Goal: Task Accomplishment & Management: Manage account settings

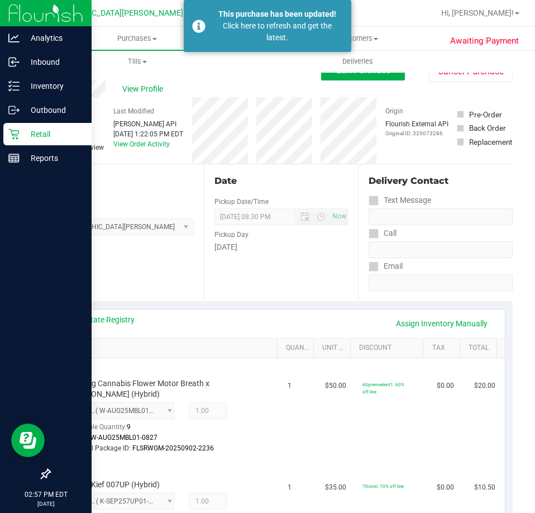
click at [61, 137] on p "Retail" at bounding box center [53, 133] width 67 height 13
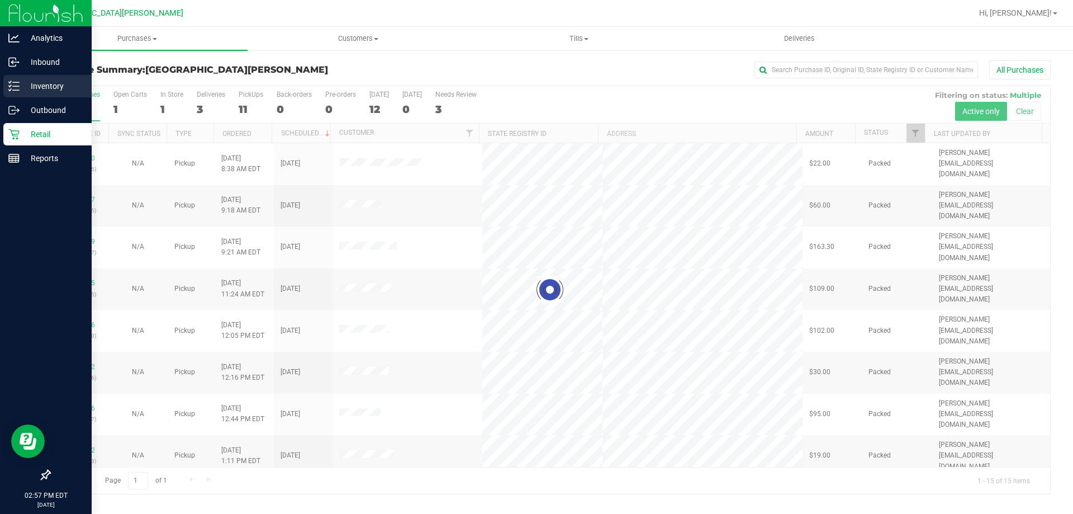
click at [29, 79] on p "Inventory" at bounding box center [53, 85] width 67 height 13
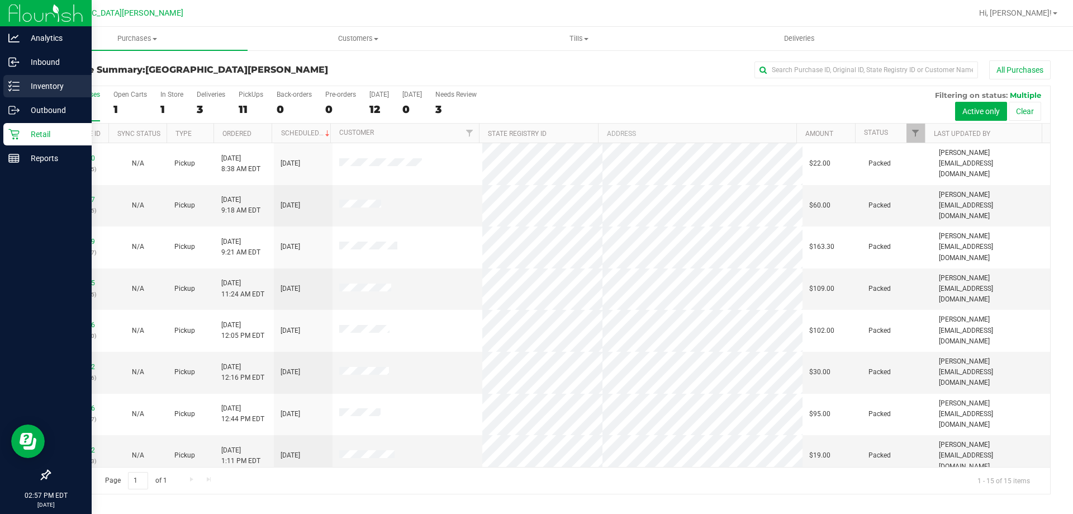
click at [15, 87] on icon at bounding box center [13, 85] width 11 height 11
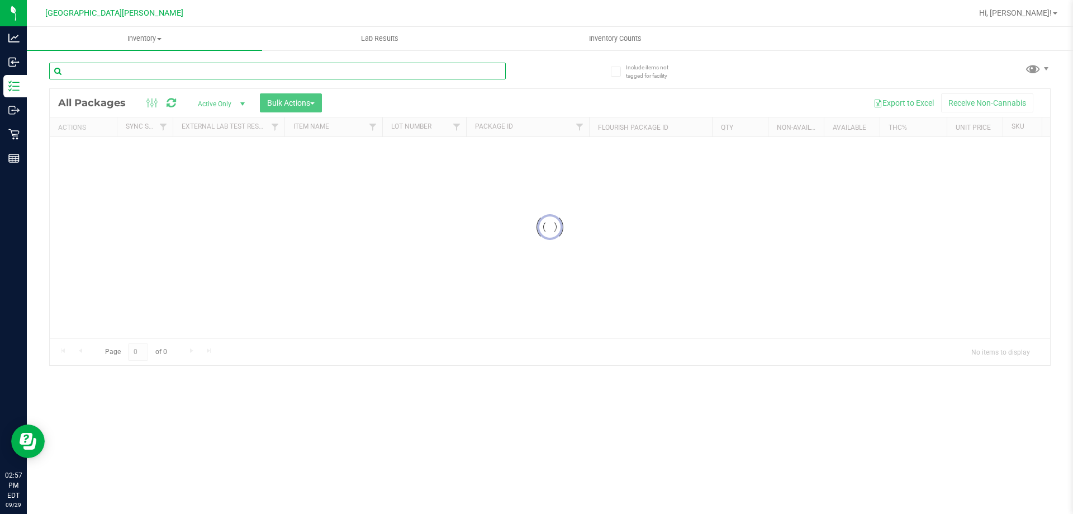
click at [141, 73] on input "text" at bounding box center [277, 71] width 457 height 17
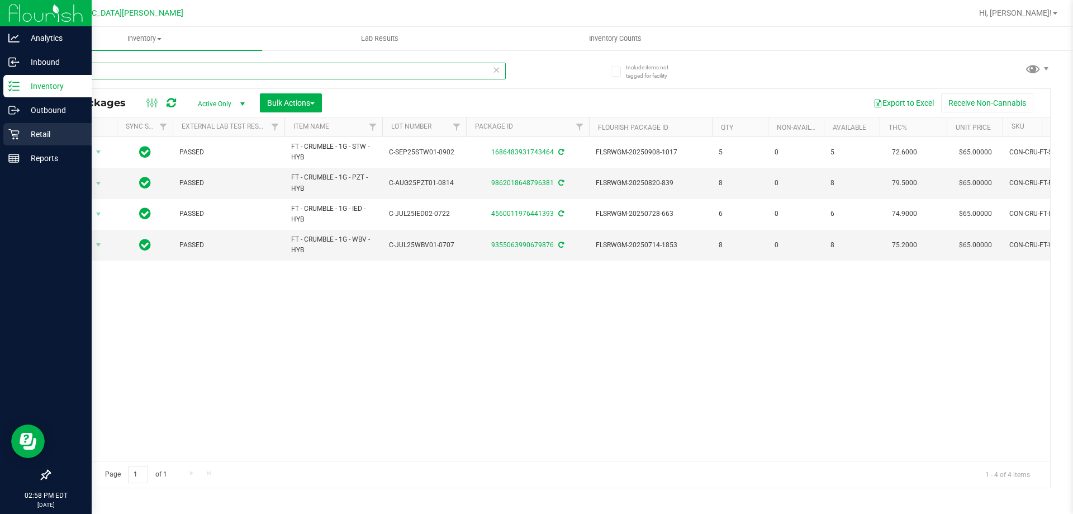
type input "crumble"
click at [32, 141] on div "Retail" at bounding box center [47, 134] width 88 height 22
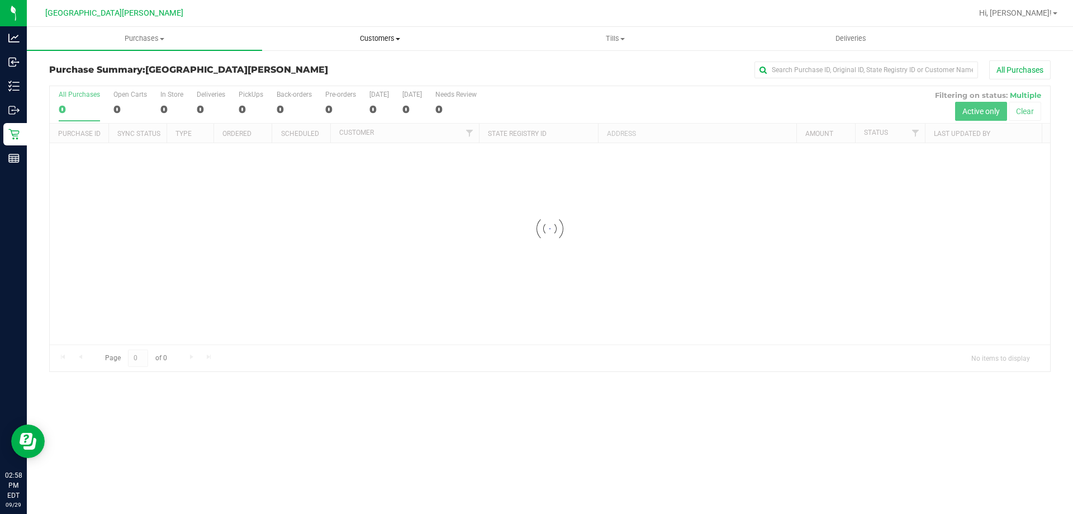
click at [385, 30] on uib-tab-heading "Customers All customers Add a new customer All physicians" at bounding box center [380, 38] width 234 height 22
click at [339, 64] on span "All customers" at bounding box center [302, 68] width 80 height 10
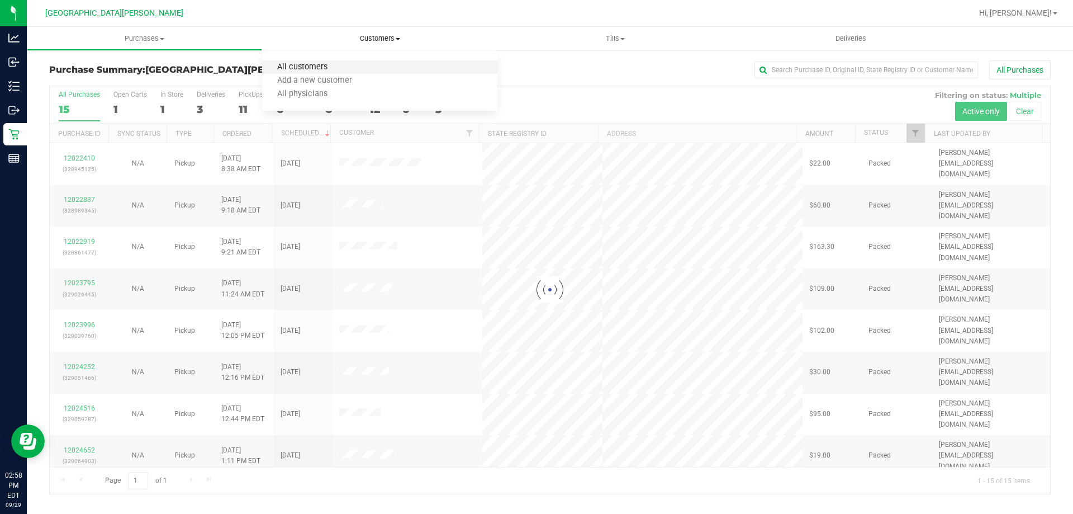
click at [339, 64] on span "All customers" at bounding box center [302, 68] width 80 height 10
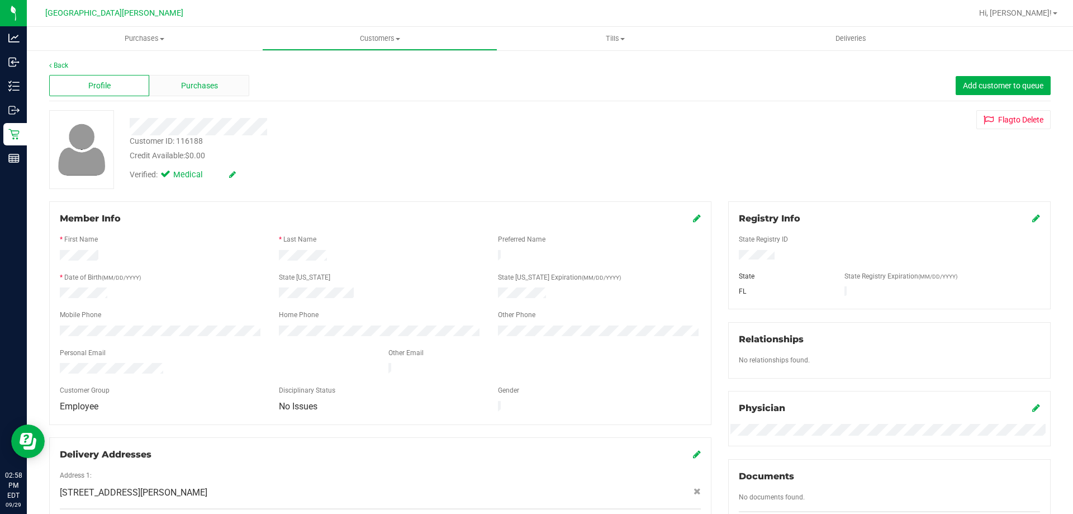
click at [215, 86] on span "Purchases" at bounding box center [199, 86] width 37 height 12
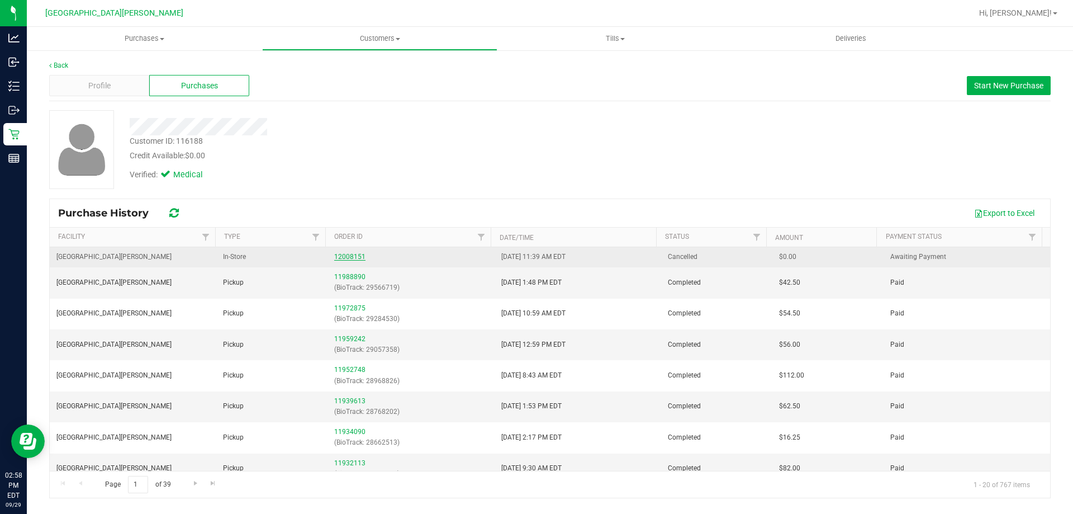
click at [346, 258] on link "12008151" at bounding box center [349, 257] width 31 height 8
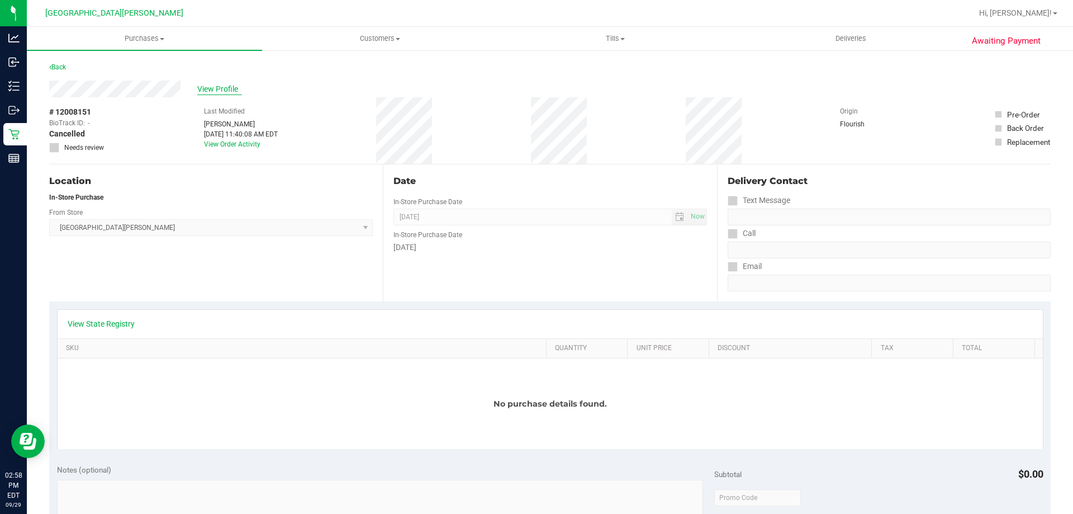
click at [232, 87] on span "View Profile" at bounding box center [219, 89] width 45 height 12
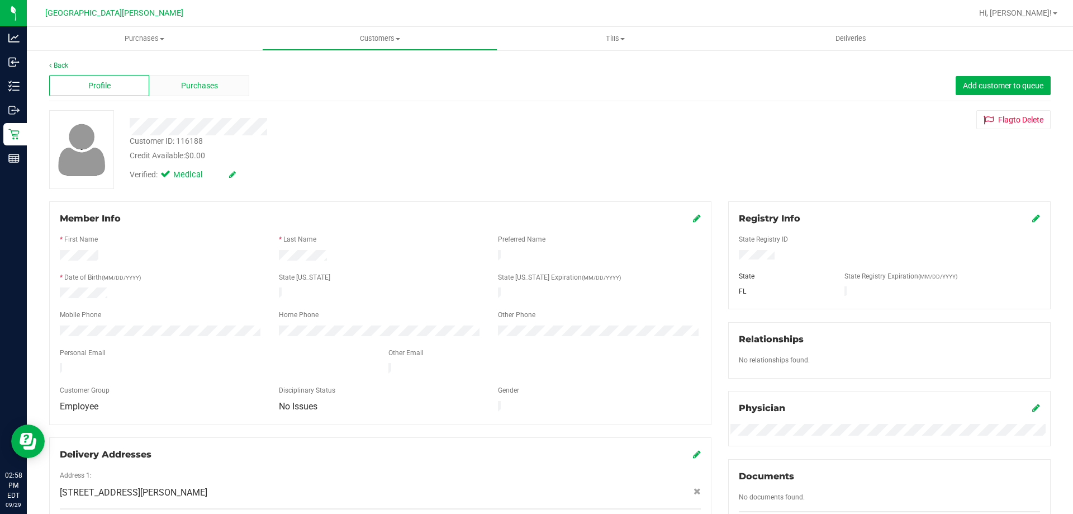
click at [232, 80] on div "Purchases" at bounding box center [199, 85] width 100 height 21
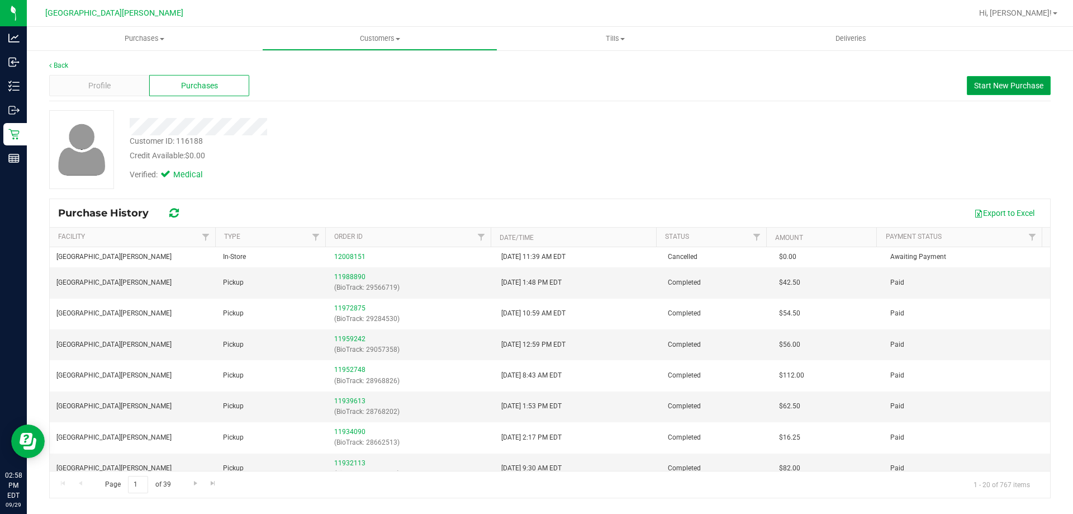
click at [1002, 89] on span "Start New Purchase" at bounding box center [1008, 85] width 69 height 9
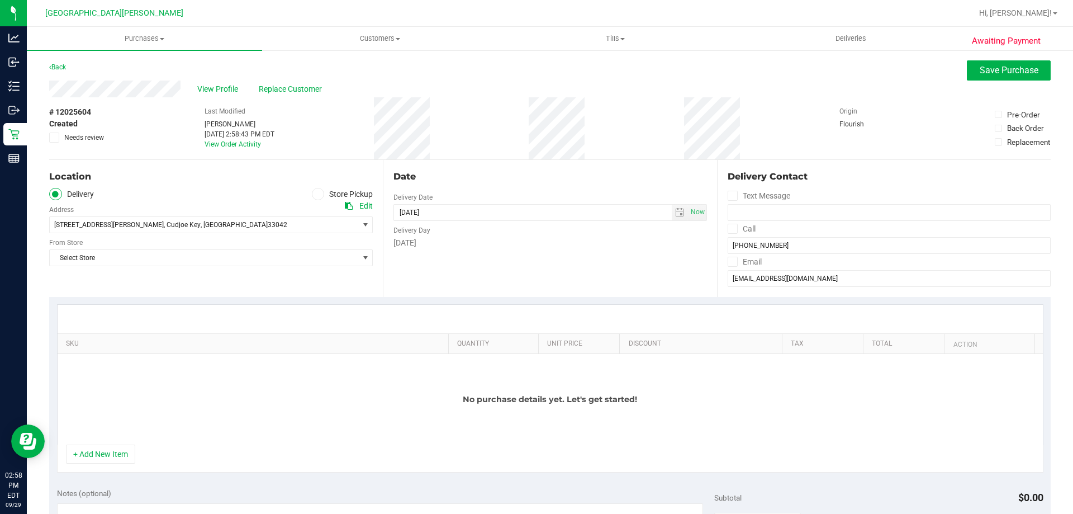
click at [315, 194] on icon at bounding box center [318, 194] width 7 height 0
click at [0, 0] on input "Store Pickup" at bounding box center [0, 0] width 0 height 0
click at [113, 226] on span "Select Store" at bounding box center [204, 225] width 308 height 16
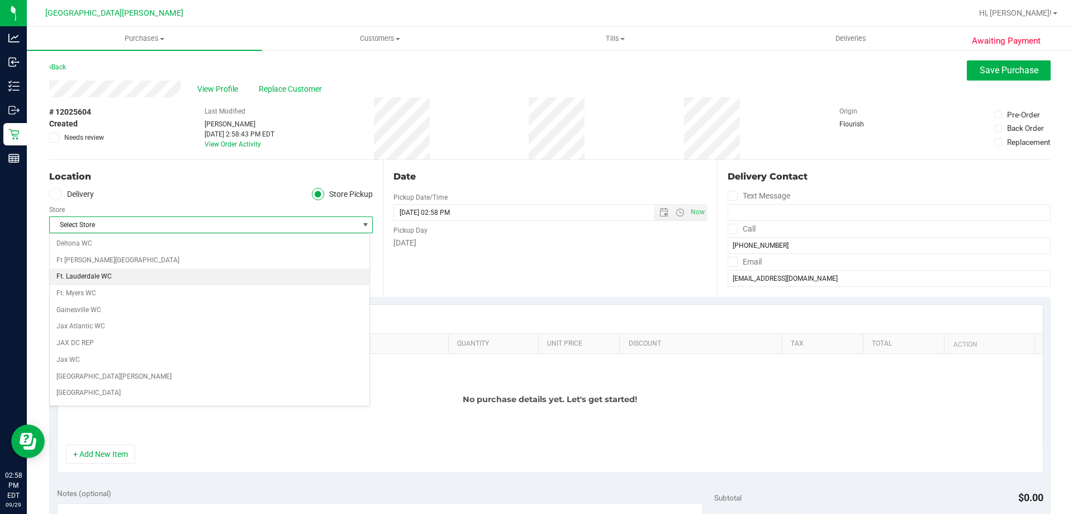
scroll to position [168, 0]
click at [84, 375] on li "[GEOGRAPHIC_DATA][PERSON_NAME]" at bounding box center [210, 375] width 320 height 17
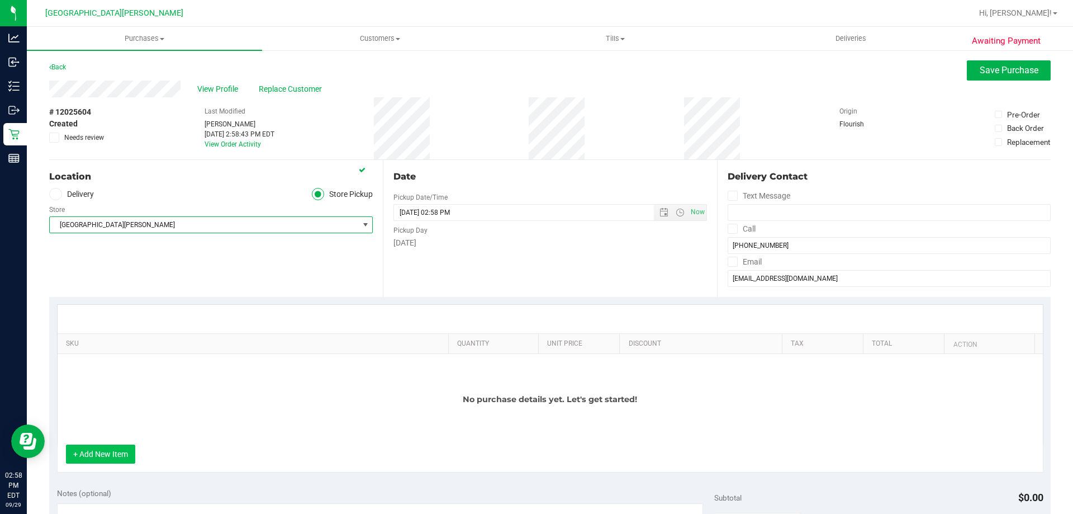
click at [116, 457] on button "+ Add New Item" at bounding box center [100, 453] width 69 height 19
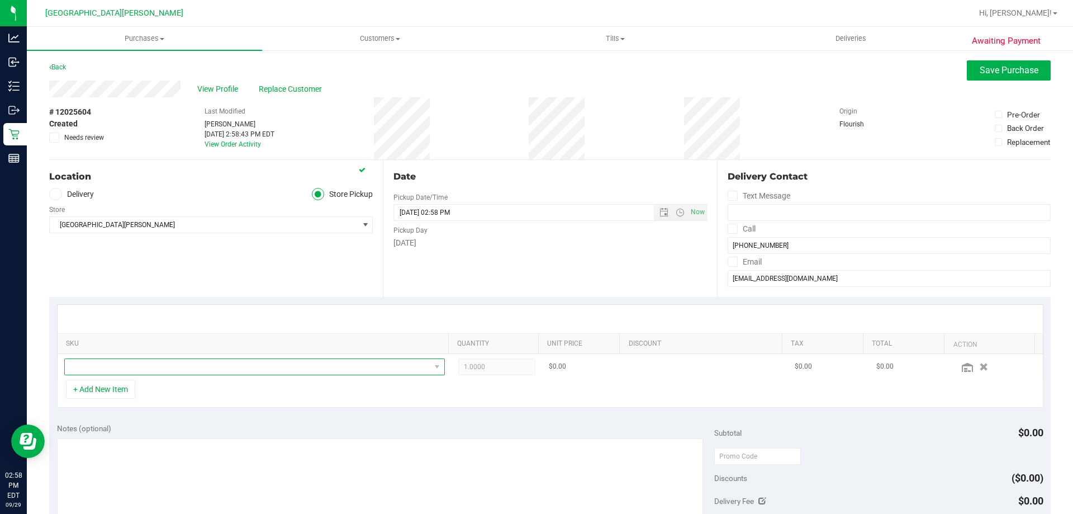
click at [180, 363] on span "NO DATA FOUND" at bounding box center [247, 367] width 365 height 16
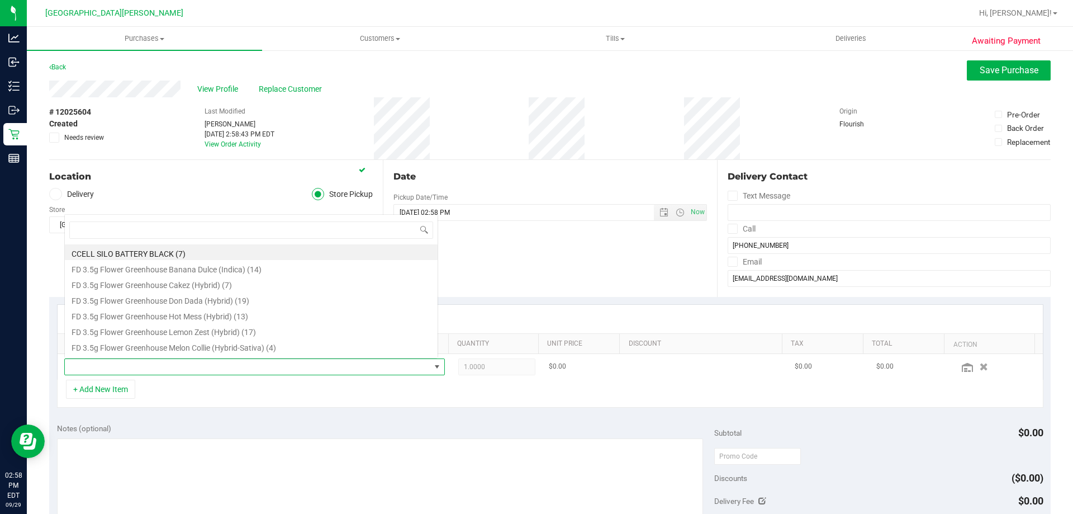
scroll to position [17, 371]
type input "crumble"
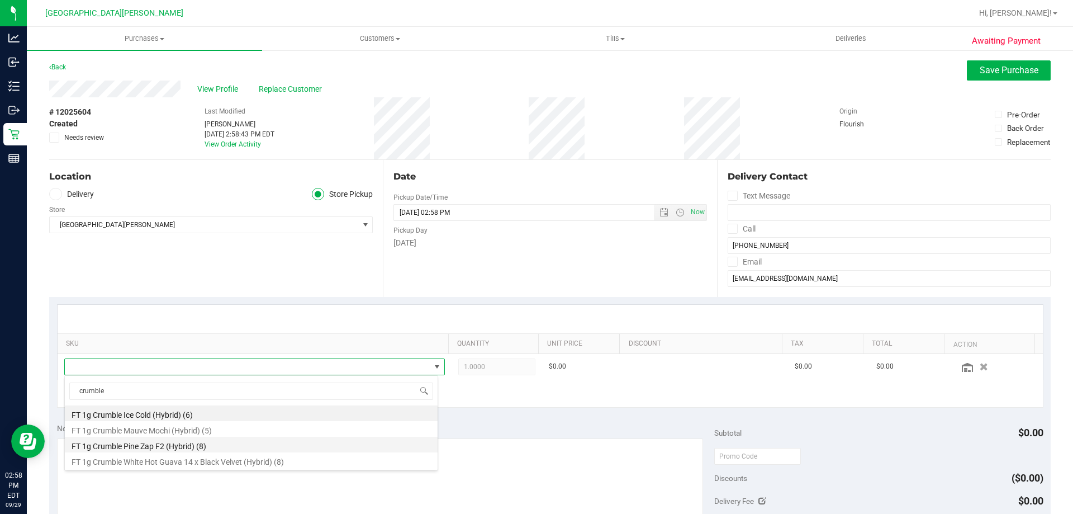
click at [171, 439] on li "FT 1g Crumble Pine Zap F2 (Hybrid) (8)" at bounding box center [251, 444] width 373 height 16
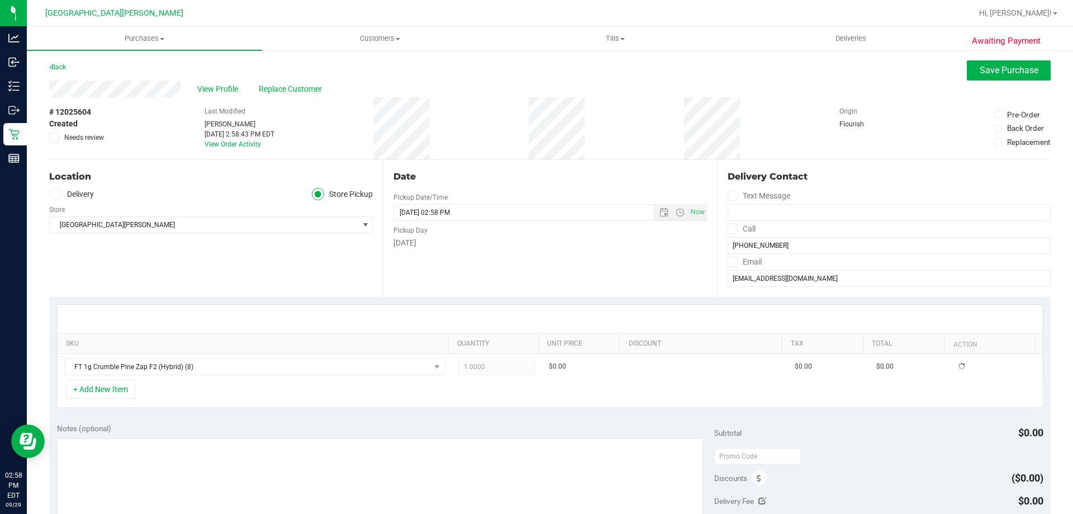
click at [187, 386] on div "+ Add New Item" at bounding box center [550, 393] width 986 height 28
click at [114, 390] on button "+ Add New Item" at bounding box center [100, 388] width 69 height 19
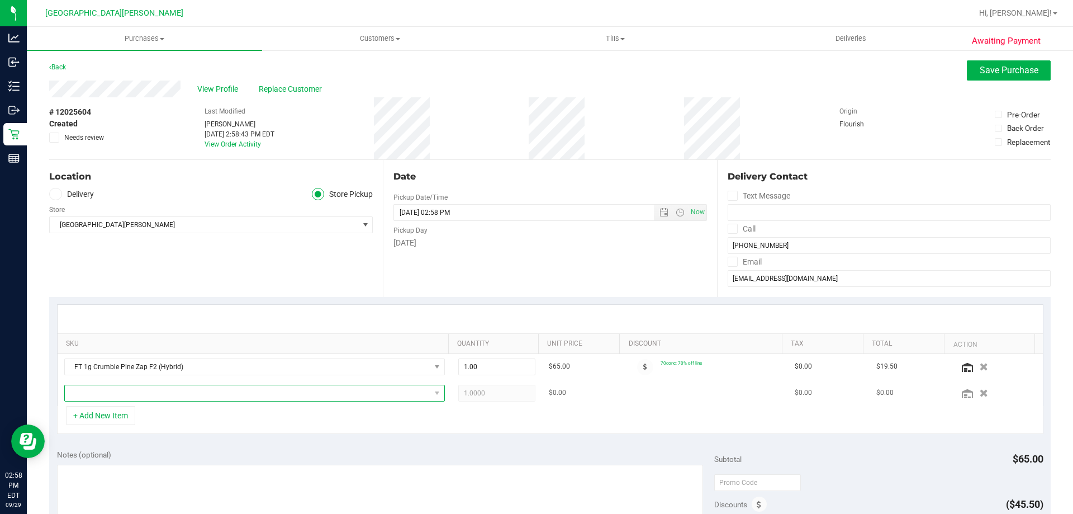
click at [151, 391] on span "NO DATA FOUND" at bounding box center [247, 393] width 365 height 16
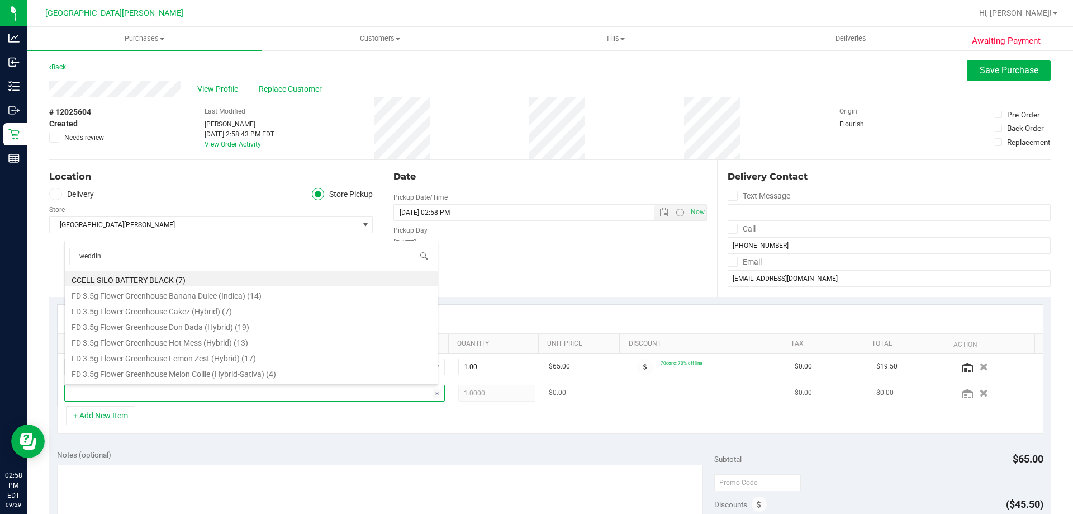
type input "wedding"
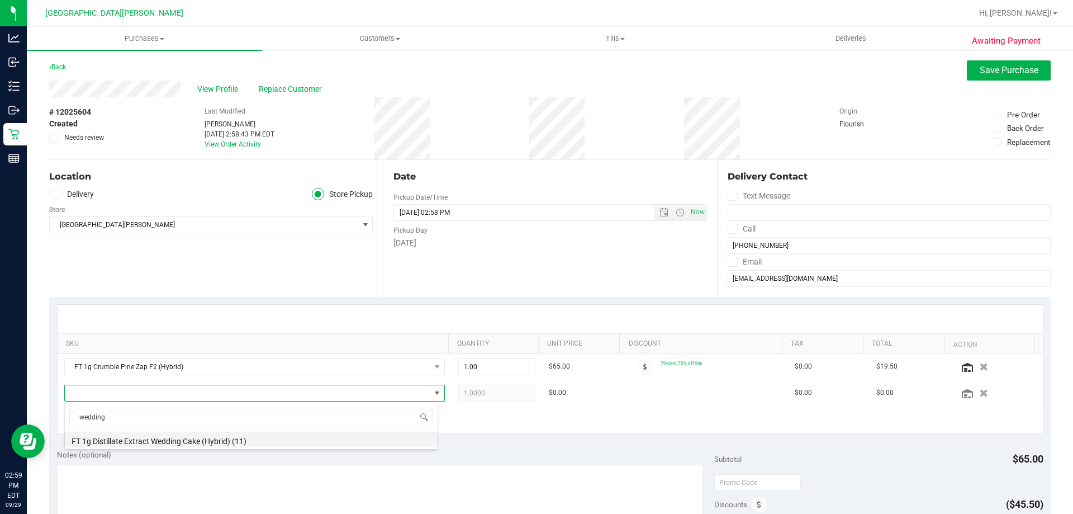
click at [165, 441] on li "FT 1g Distillate Extract Wedding Cake (Hybrid) (11)" at bounding box center [251, 439] width 373 height 16
click at [336, 305] on div at bounding box center [550, 319] width 985 height 29
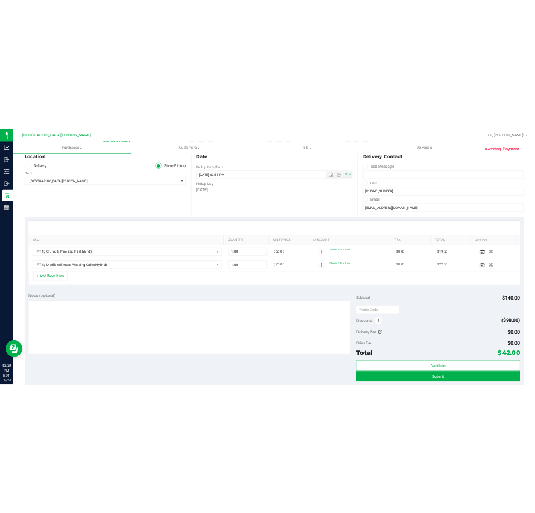
scroll to position [224, 0]
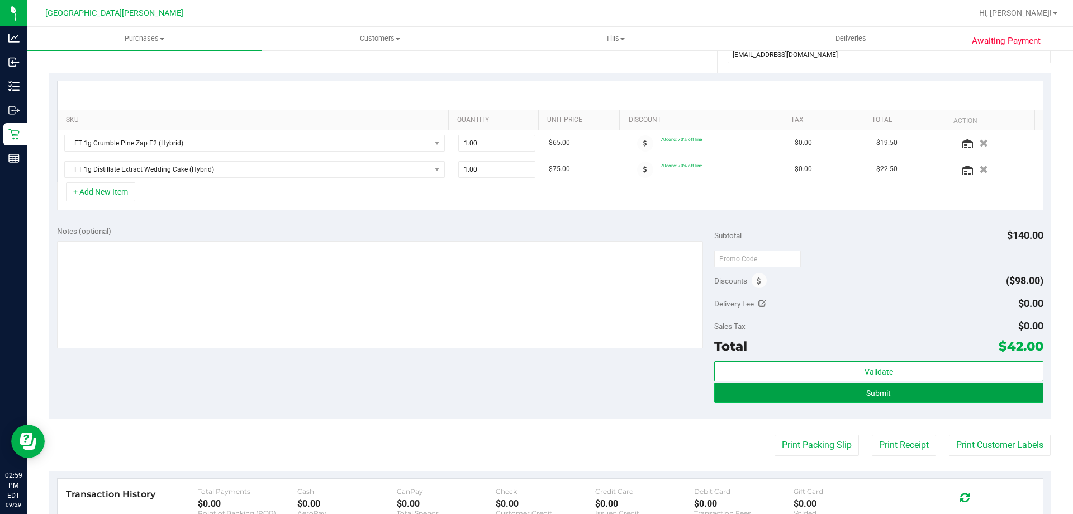
click at [954, 388] on button "Submit" at bounding box center [878, 392] width 329 height 20
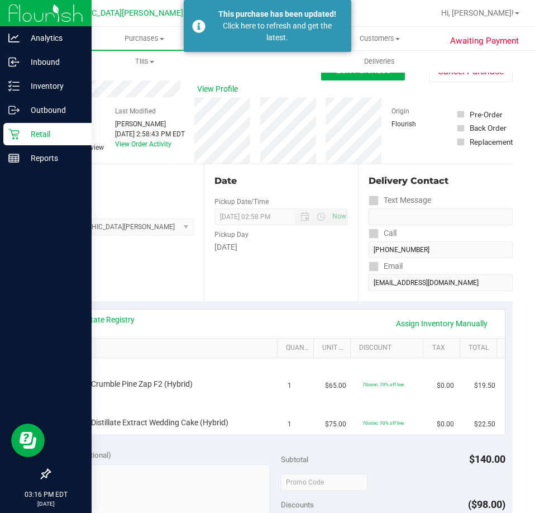
click at [22, 134] on p "Retail" at bounding box center [53, 133] width 67 height 13
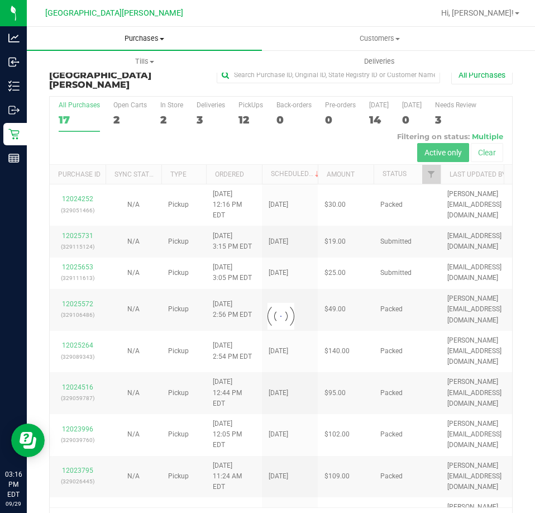
click at [141, 38] on span "Purchases" at bounding box center [144, 39] width 235 height 10
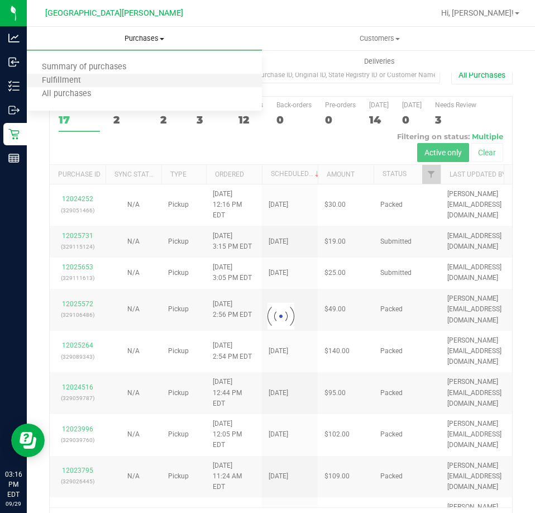
click at [110, 78] on li "Fulfillment" at bounding box center [144, 80] width 235 height 13
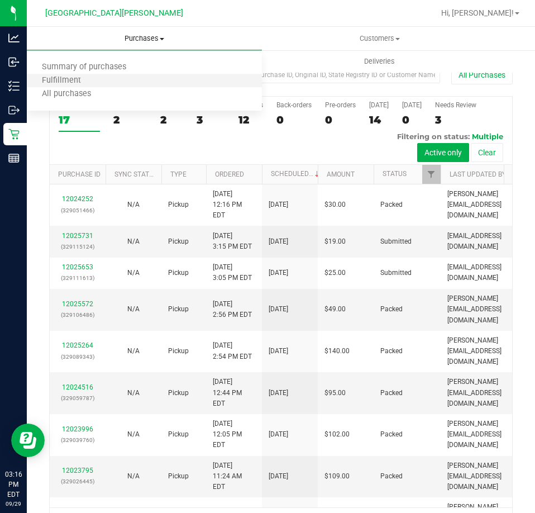
click at [99, 82] on li "Fulfillment" at bounding box center [144, 80] width 235 height 13
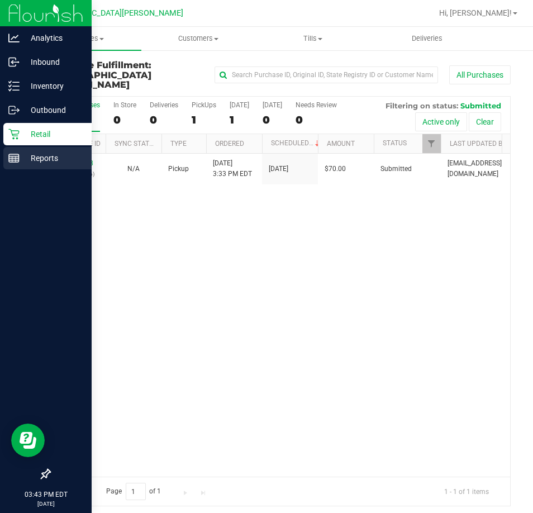
click at [7, 156] on div "Reports" at bounding box center [47, 158] width 88 height 22
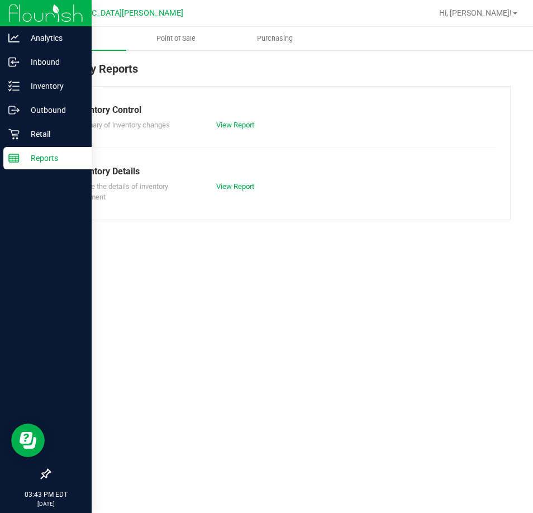
click at [172, 49] on uib-tab-heading "Point of Sale" at bounding box center [176, 38] width 98 height 22
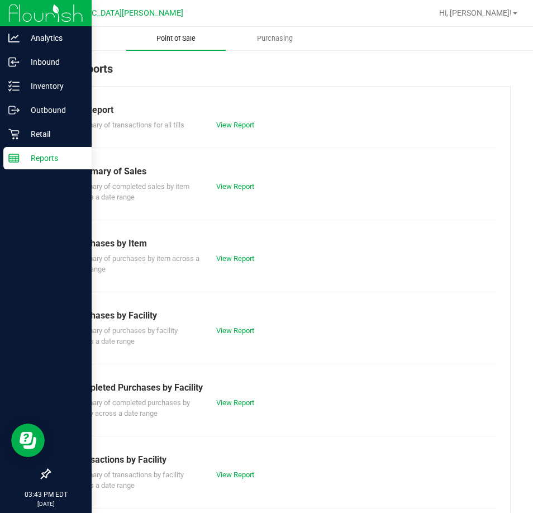
click at [161, 34] on span "Point of Sale" at bounding box center [175, 39] width 69 height 10
click at [241, 406] on link "View Report" at bounding box center [235, 402] width 38 height 8
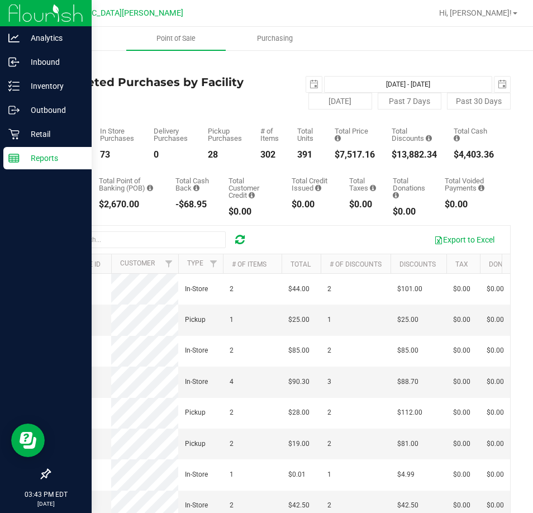
click at [349, 152] on div "$7,517.16" at bounding box center [355, 154] width 40 height 9
copy div "7,517.16"
drag, startPoint x: 53, startPoint y: 17, endPoint x: 53, endPoint y: 2, distance: 14.5
click at [53, 8] on div "[GEOGRAPHIC_DATA][PERSON_NAME]" at bounding box center [113, 12] width 163 height 17
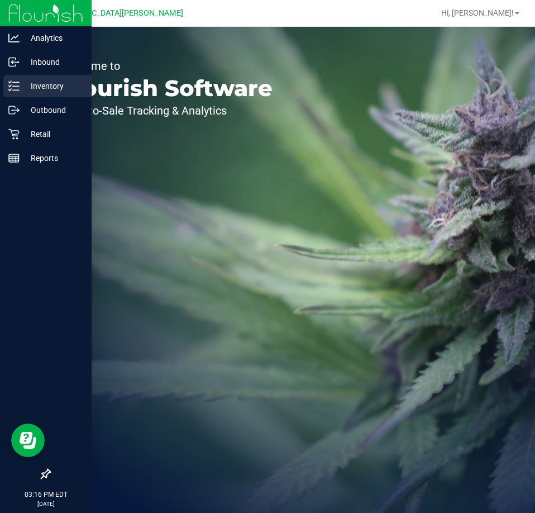
click at [26, 85] on p "Inventory" at bounding box center [53, 85] width 67 height 13
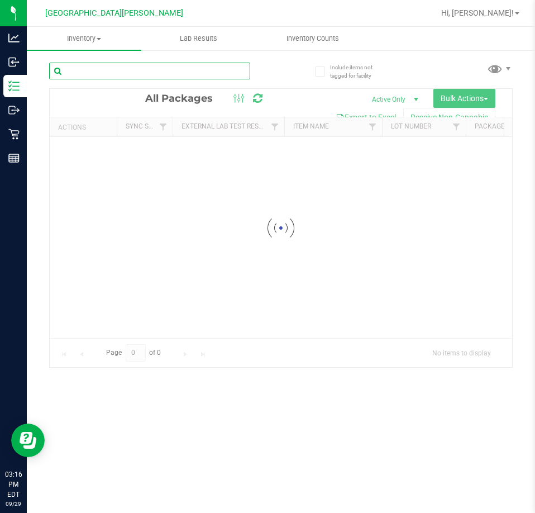
click at [81, 71] on input "text" at bounding box center [149, 71] width 201 height 17
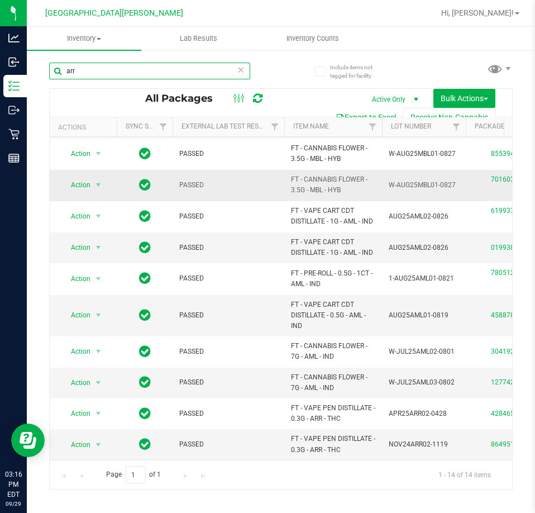
scroll to position [131, 0]
drag, startPoint x: 348, startPoint y: 436, endPoint x: 270, endPoint y: 440, distance: 77.8
copy tr "FT - VAPE PEN DISTILLATE - 0.3G - ARR - THC"
click at [91, 72] on input "arr" at bounding box center [149, 71] width 201 height 17
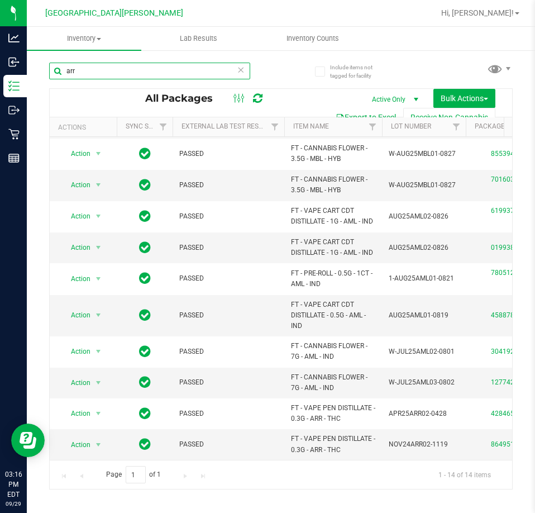
click at [91, 72] on input "arr" at bounding box center [149, 71] width 201 height 17
paste input "FT - VAPE PEN DISTILLATE - 0.3G - ARR - THC"
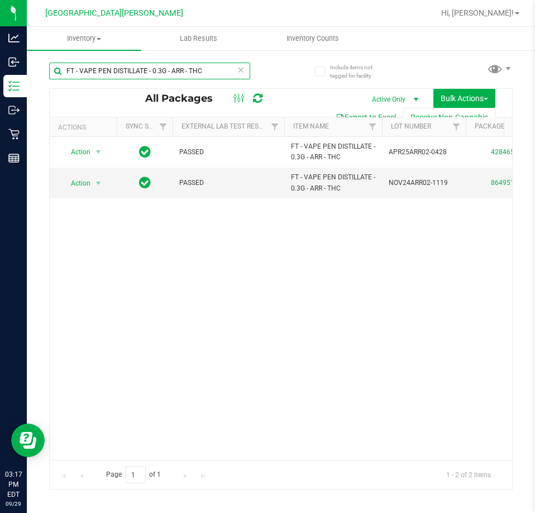
type input "FT - VAPE PEN DISTILLATE - 0.3G - ARR - THC"
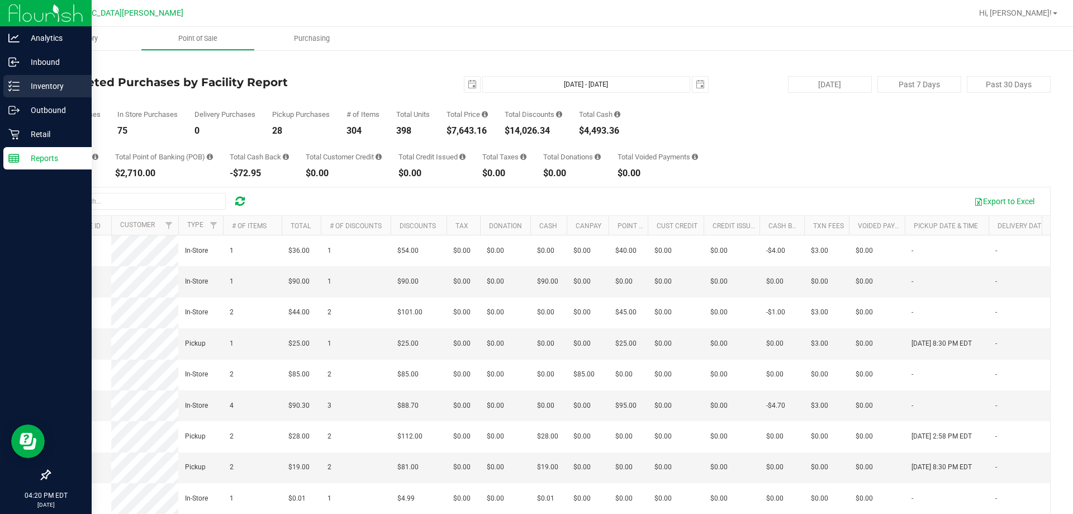
click at [40, 88] on p "Inventory" at bounding box center [53, 85] width 67 height 13
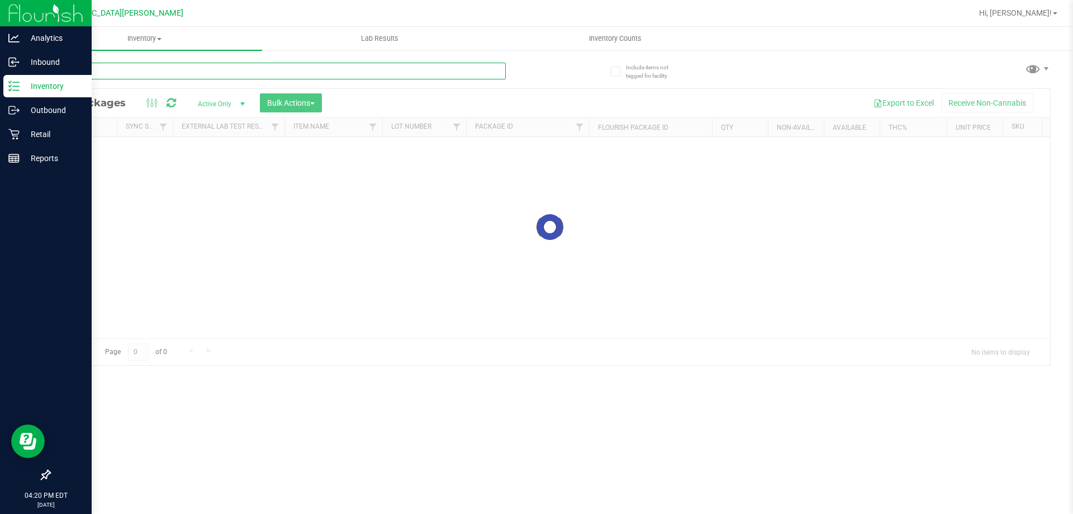
click at [137, 76] on input "text" at bounding box center [277, 71] width 457 height 17
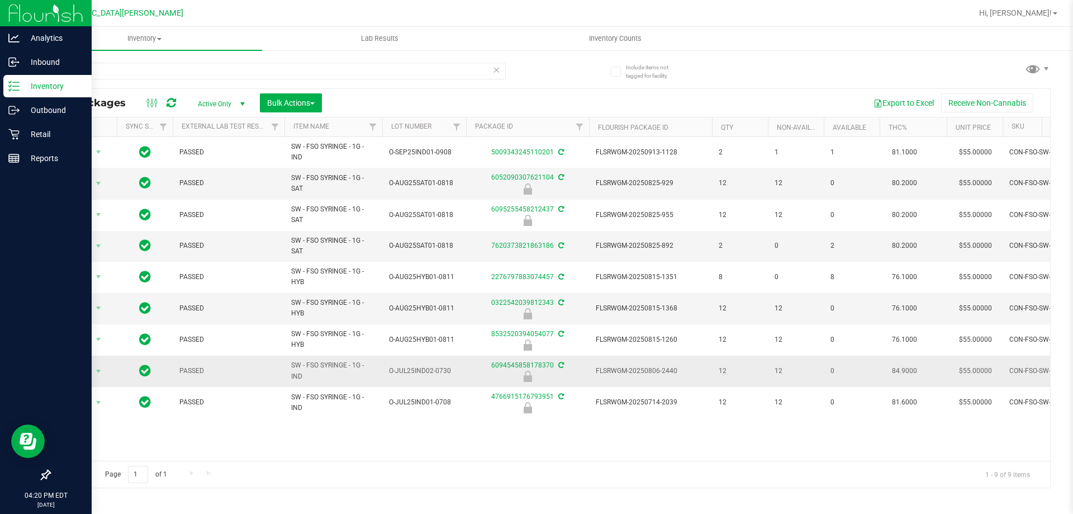
drag, startPoint x: 307, startPoint y: 373, endPoint x: 288, endPoint y: 365, distance: 21.1
click at [288, 365] on td "SW - FSO SYRINGE - 1G - IND" at bounding box center [333, 370] width 98 height 31
copy span "SW - FSO SYRINGE - 1G - IND"
click at [184, 75] on input "fso" at bounding box center [277, 71] width 457 height 17
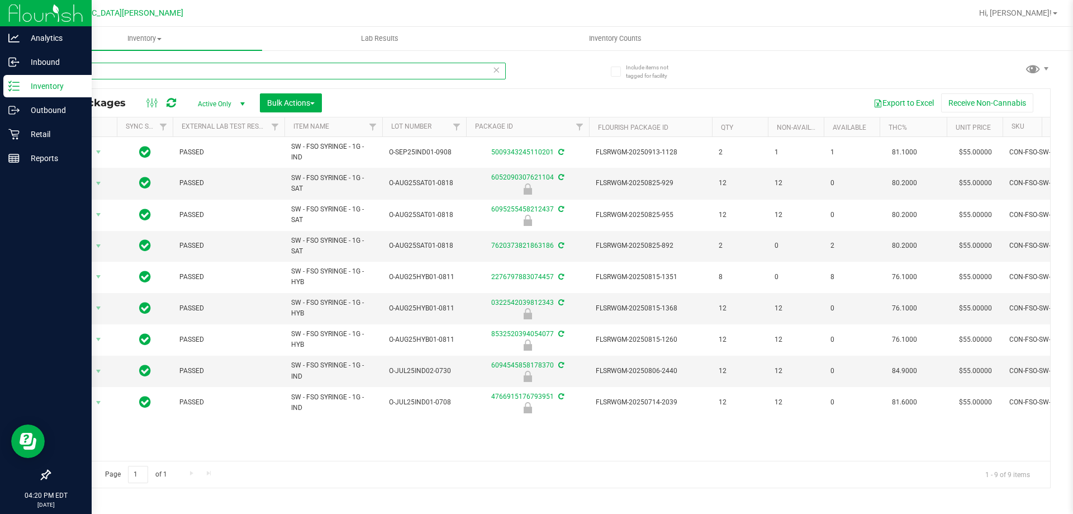
click at [184, 75] on input "fso" at bounding box center [277, 71] width 457 height 17
paste input "SW - FSO SYRINGE - 1G - IND"
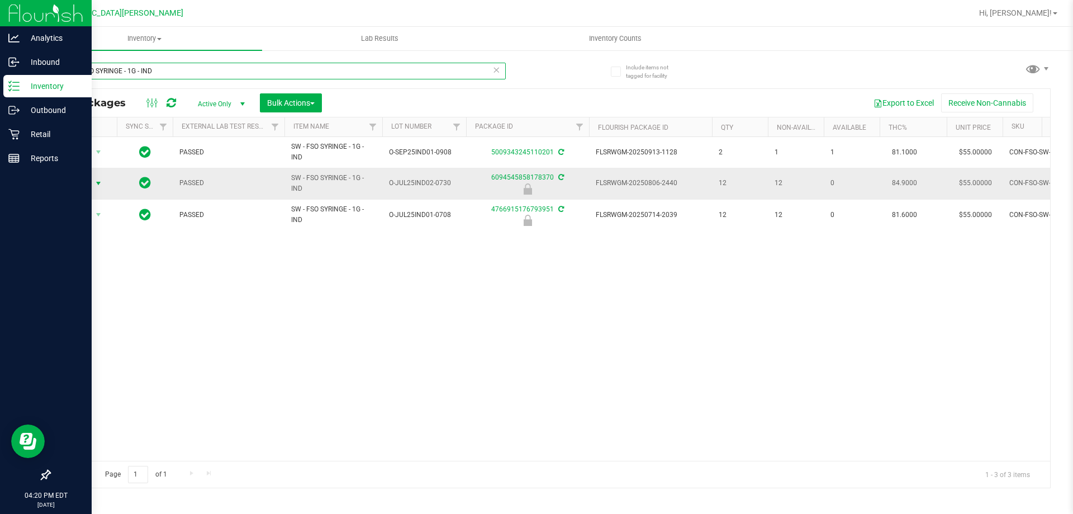
type input "SW - FSO SYRINGE - 1G - IND"
click at [79, 184] on span "Action" at bounding box center [76, 183] width 30 height 16
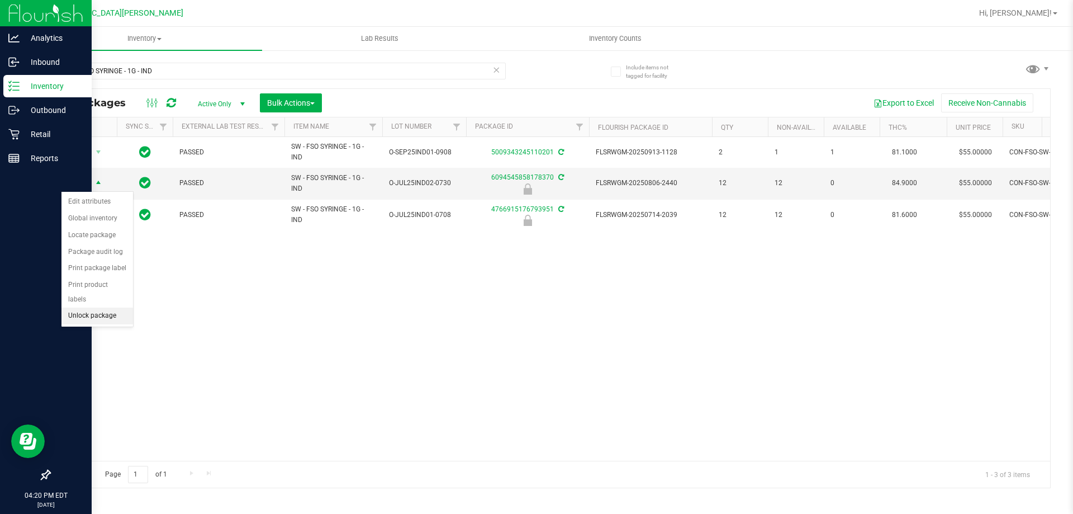
click at [113, 307] on li "Unlock package" at bounding box center [97, 315] width 72 height 17
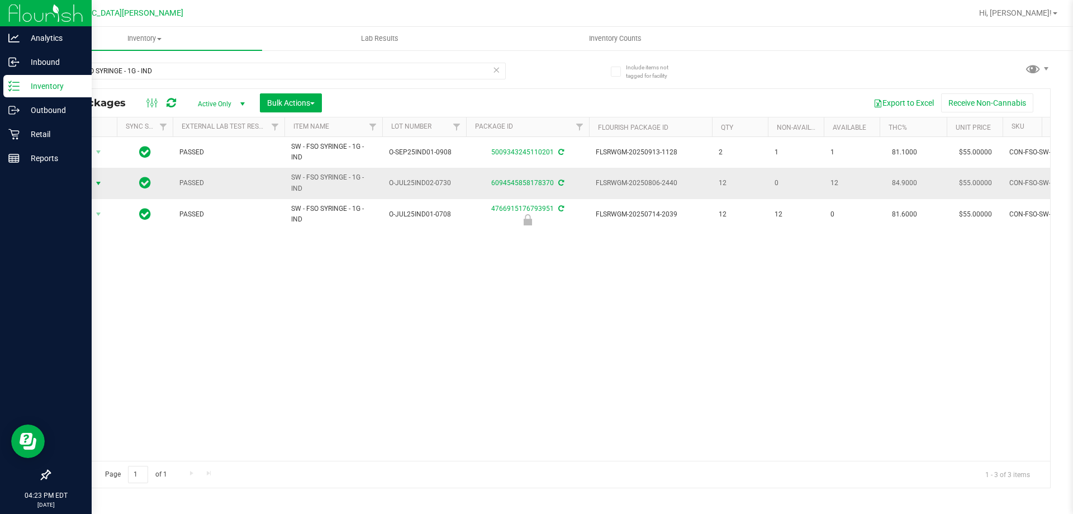
click at [84, 184] on span "Action" at bounding box center [76, 183] width 30 height 16
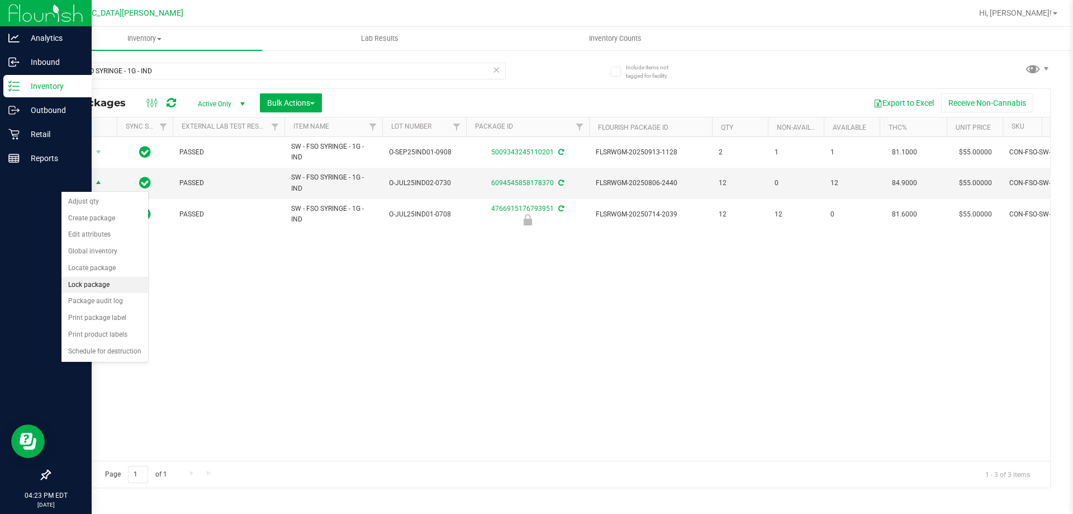
click at [98, 284] on li "Lock package" at bounding box center [104, 285] width 87 height 17
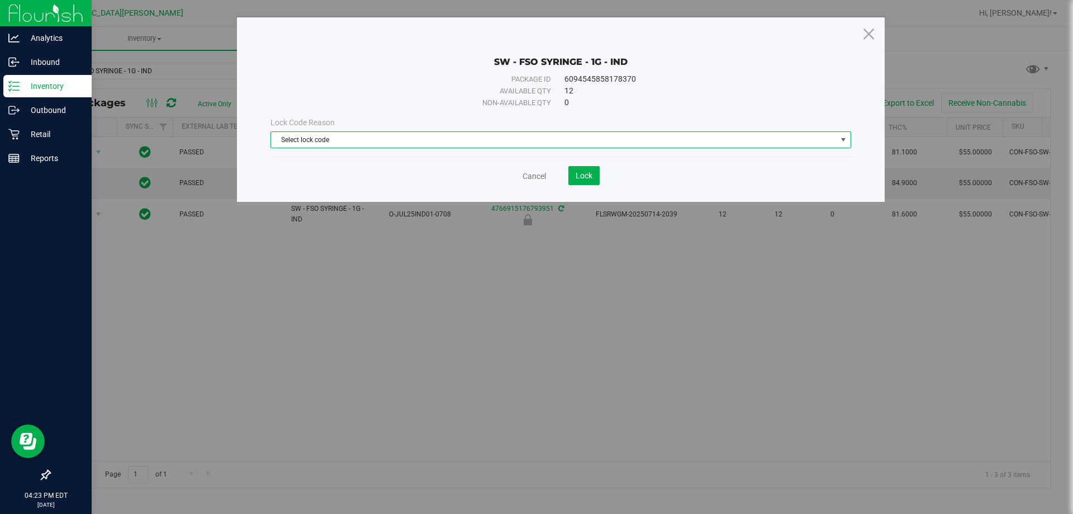
drag, startPoint x: 642, startPoint y: 141, endPoint x: 635, endPoint y: 146, distance: 8.1
click at [533, 141] on span "Select lock code" at bounding box center [554, 140] width 566 height 16
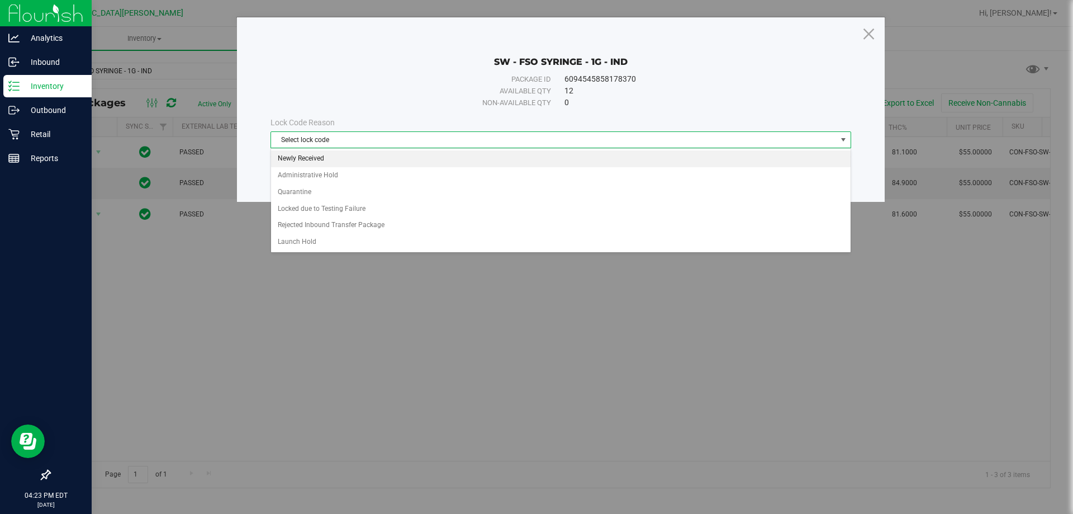
click at [487, 157] on li "Newly Received" at bounding box center [561, 158] width 580 height 17
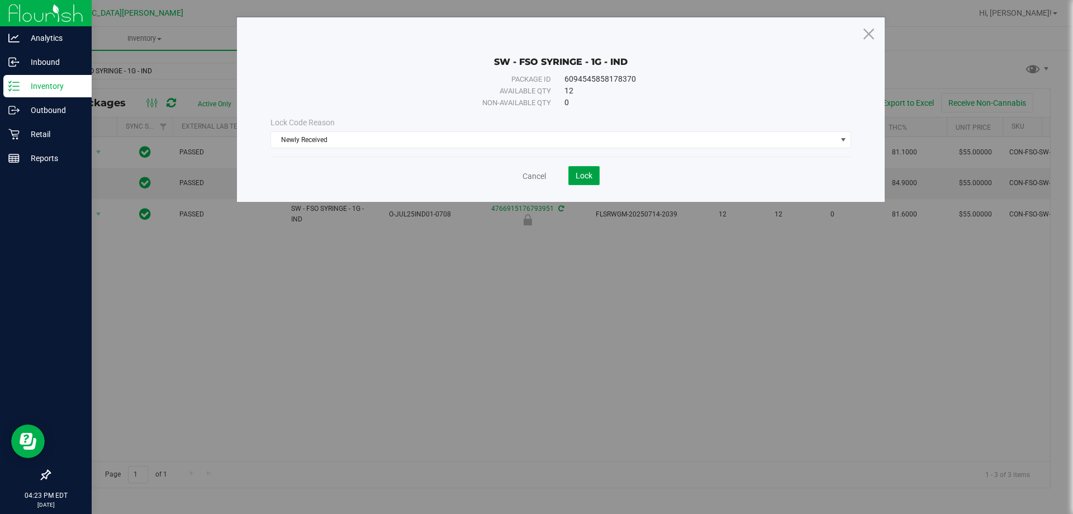
click at [533, 182] on button "Lock" at bounding box center [583, 175] width 31 height 19
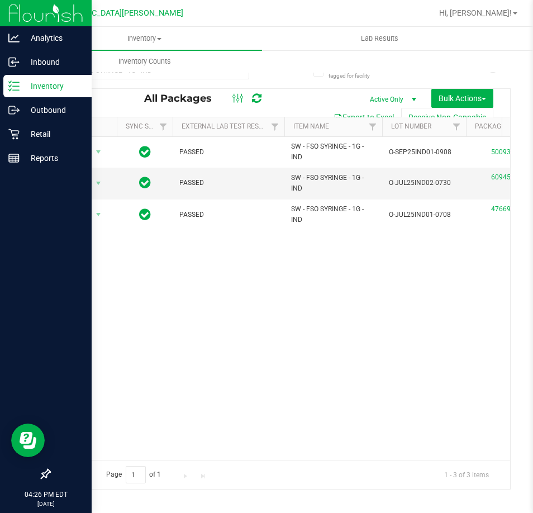
click at [13, 90] on line at bounding box center [16, 90] width 6 height 0
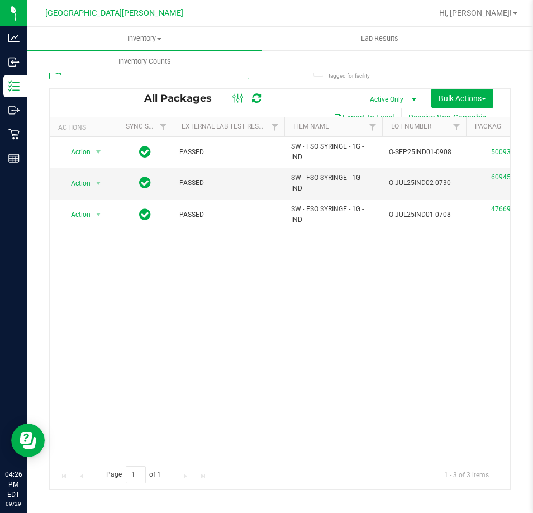
click at [147, 77] on input "SW - FSO SYRINGE - 1G - IND" at bounding box center [149, 71] width 200 height 17
type input "D"
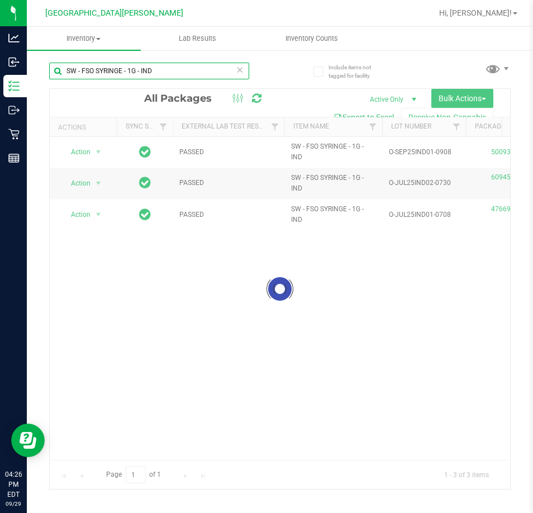
click at [229, 73] on input "SW - FSO SYRINGE - 1G - IND" at bounding box center [149, 71] width 200 height 17
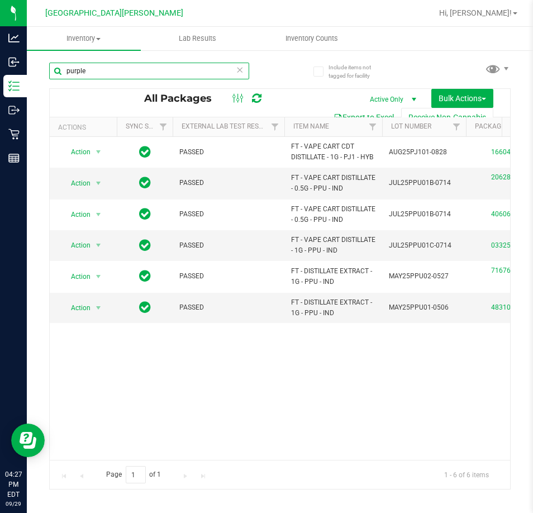
click at [231, 72] on input "purple" at bounding box center [149, 71] width 200 height 17
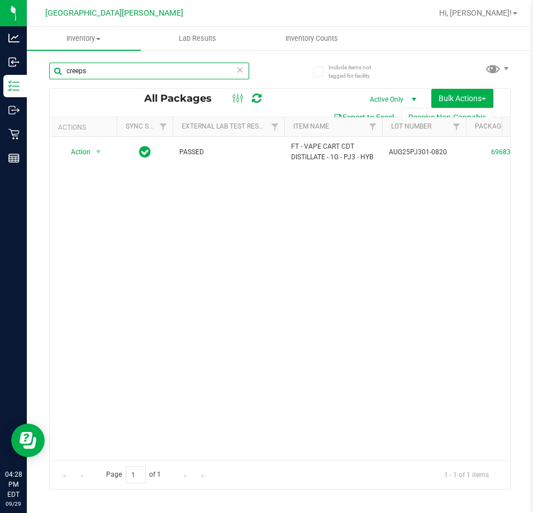
click at [99, 65] on input "creeps" at bounding box center [149, 71] width 200 height 17
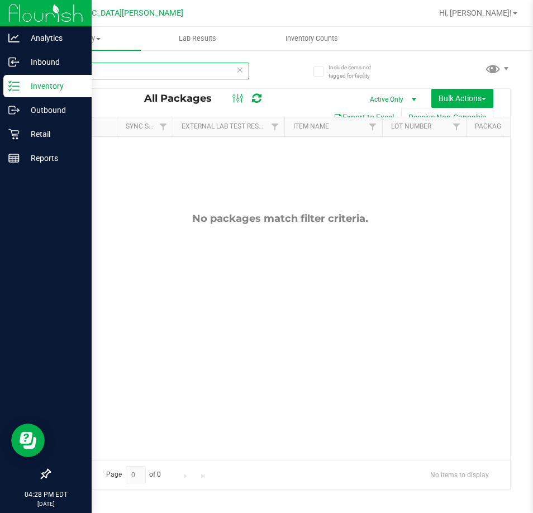
type input "gss"
click at [11, 135] on icon at bounding box center [13, 134] width 11 height 11
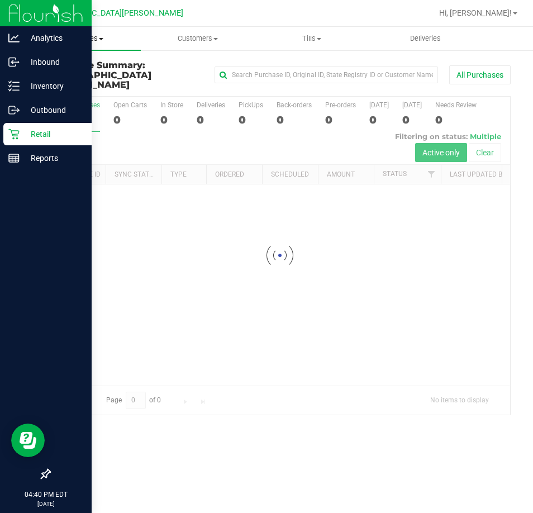
click at [87, 36] on span "Purchases" at bounding box center [84, 39] width 114 height 10
click at [80, 79] on span "Fulfillment" at bounding box center [61, 81] width 69 height 10
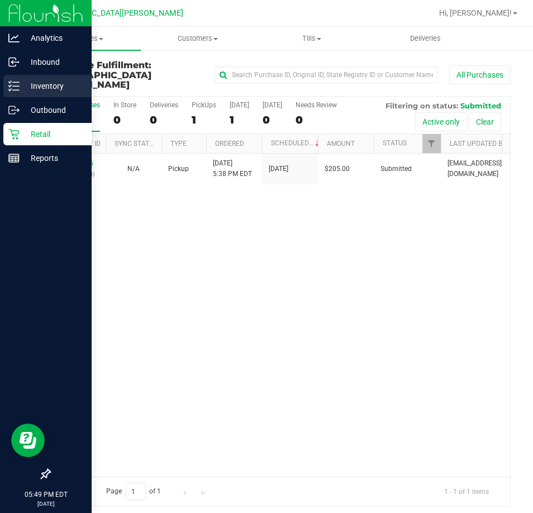
click at [11, 89] on icon at bounding box center [10, 90] width 2 height 2
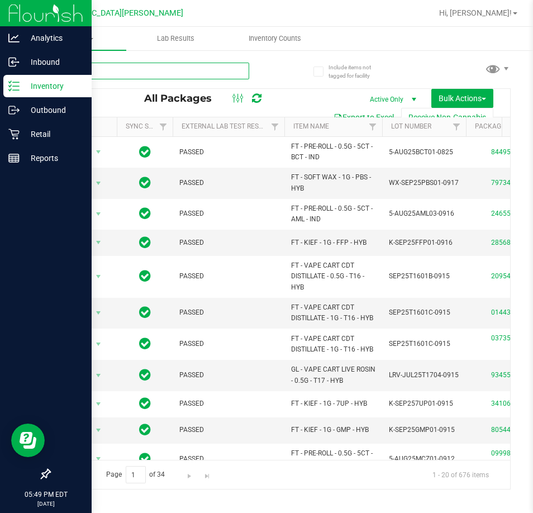
click at [142, 72] on input "text" at bounding box center [149, 71] width 200 height 17
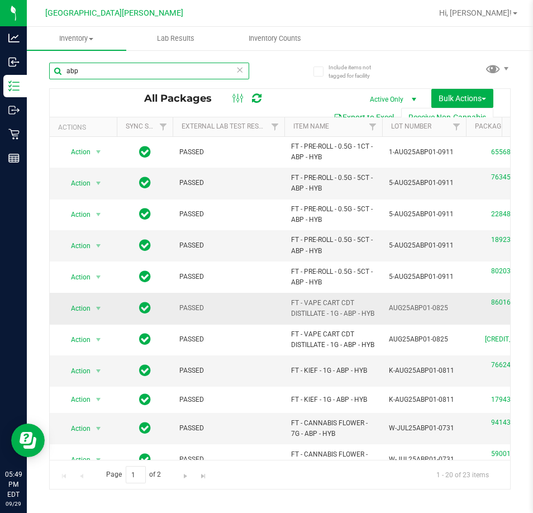
scroll to position [56, 0]
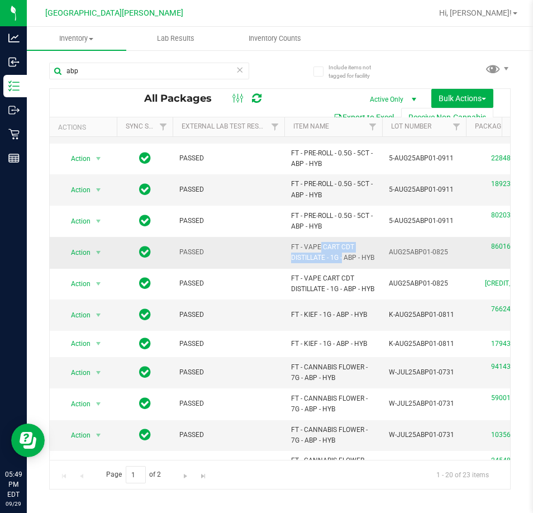
drag, startPoint x: 320, startPoint y: 262, endPoint x: 288, endPoint y: 259, distance: 32.0
click at [286, 259] on td "FT - VAPE CART CDT DISTILLATE - 1G - ABP - HYB" at bounding box center [333, 252] width 98 height 31
click at [303, 263] on span "FT - VAPE CART CDT DISTILLATE - 1G - ABP - HYB" at bounding box center [333, 252] width 84 height 21
drag, startPoint x: 312, startPoint y: 268, endPoint x: 266, endPoint y: 248, distance: 50.6
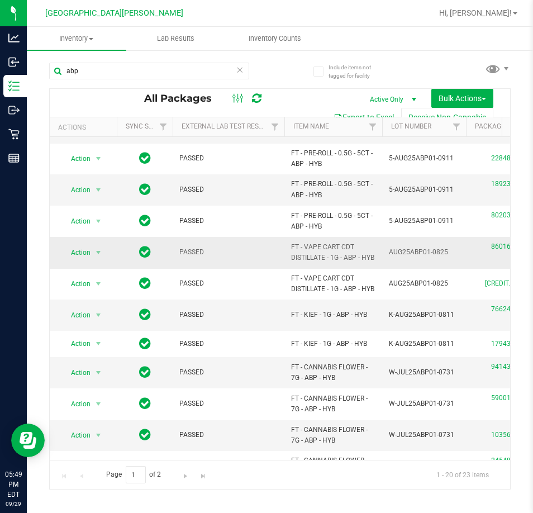
copy tr "FT - VAPE CART CDT DISTILLATE - 1G - ABP - HYB"
click at [124, 70] on input "abp" at bounding box center [149, 71] width 200 height 17
paste input "FT - VAPE CART CDT DISTILLATE - 1G - ABP - HYB"
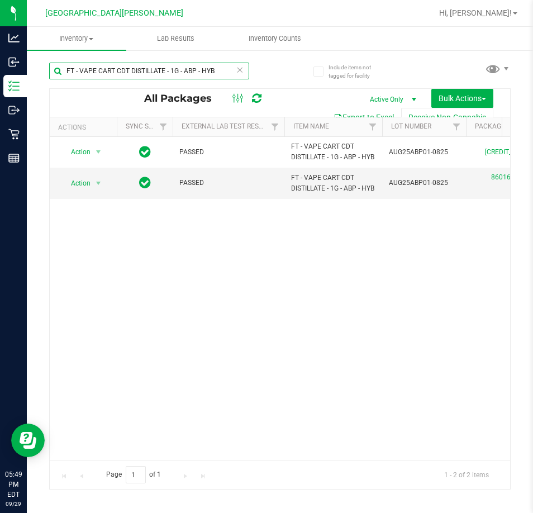
type input "FT - VAPE CART CDT DISTILLATE - 1G - ABP - HYB"
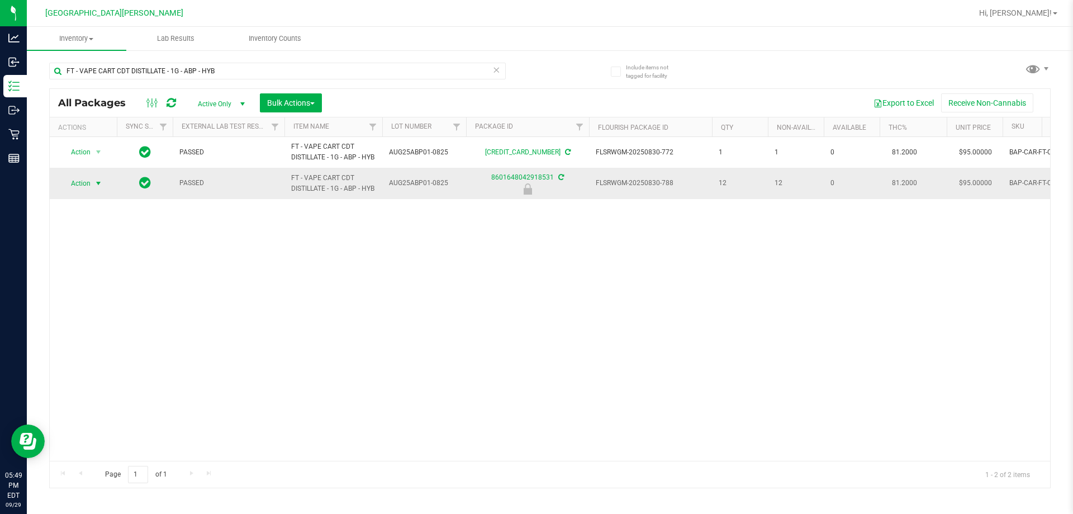
click at [93, 191] on span "select" at bounding box center [99, 183] width 14 height 16
click at [105, 324] on li "Unlock package" at bounding box center [97, 332] width 72 height 17
